Goal: Task Accomplishment & Management: Manage account settings

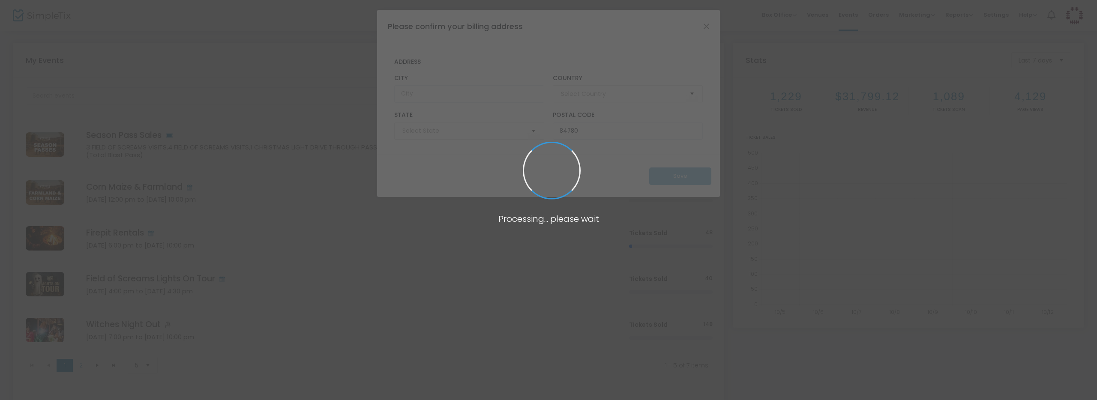
type input "[GEOGRAPHIC_DATA]"
